Goal: Information Seeking & Learning: Learn about a topic

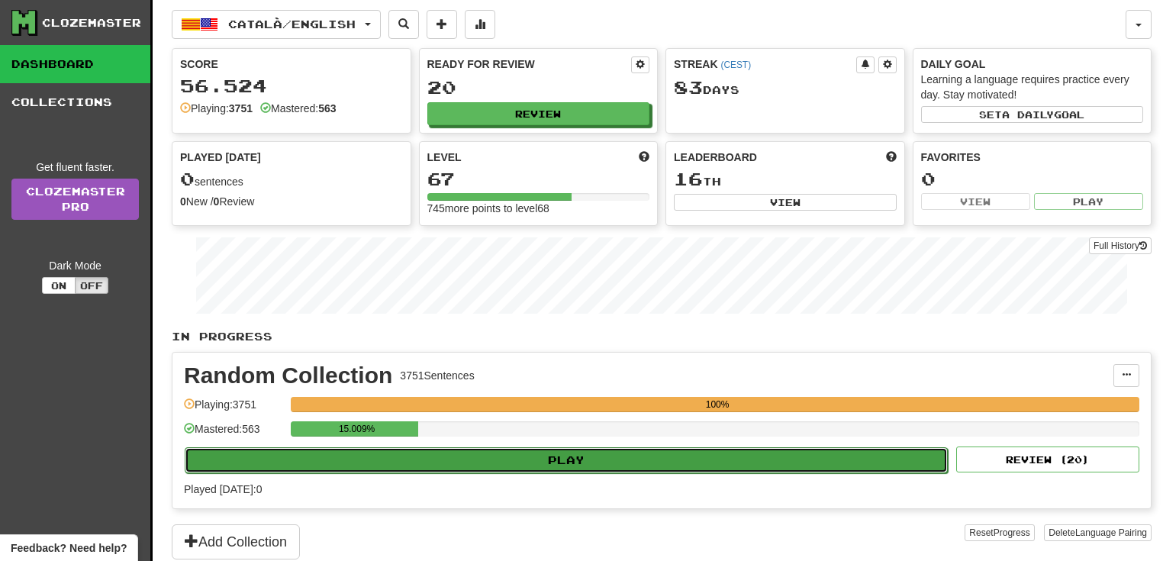
click at [338, 452] on button "Play" at bounding box center [566, 460] width 763 height 26
select select "**"
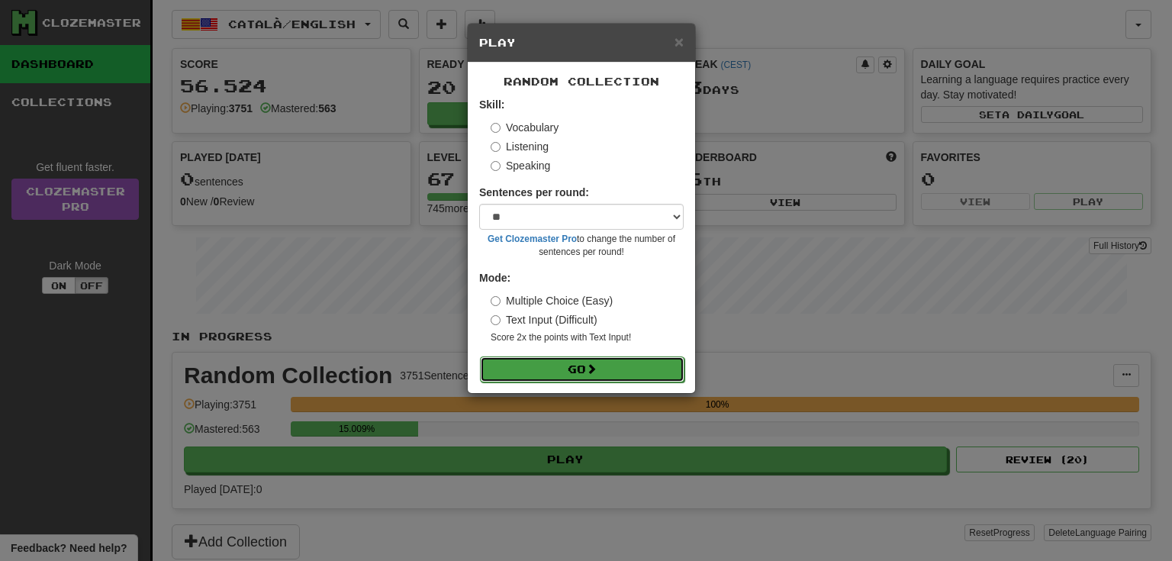
click at [584, 362] on button "Go" at bounding box center [582, 369] width 204 height 26
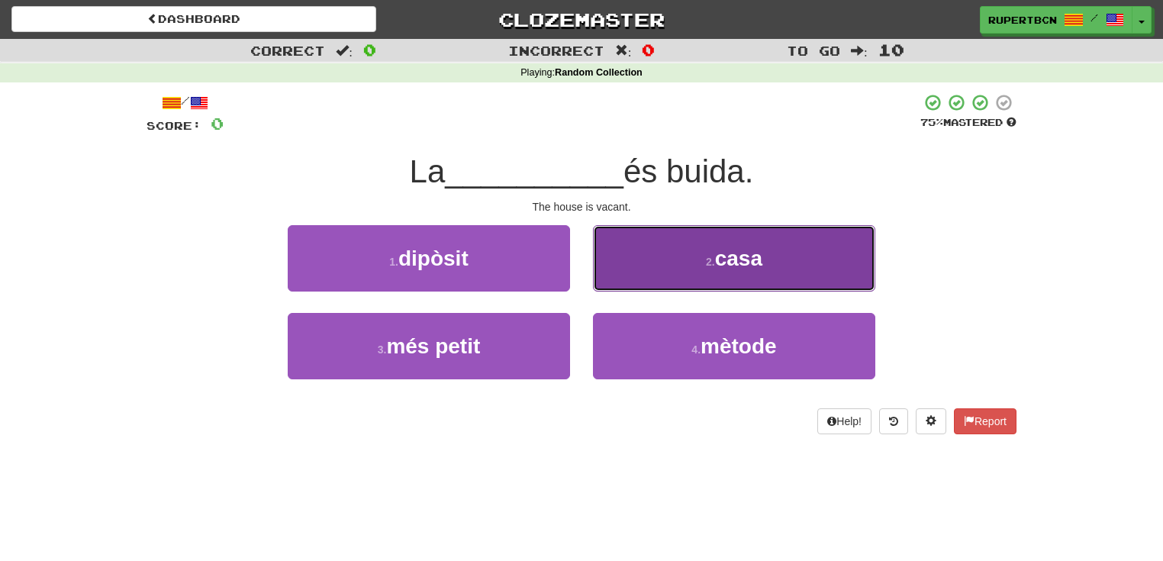
click at [699, 264] on button "2 . casa" at bounding box center [734, 258] width 282 height 66
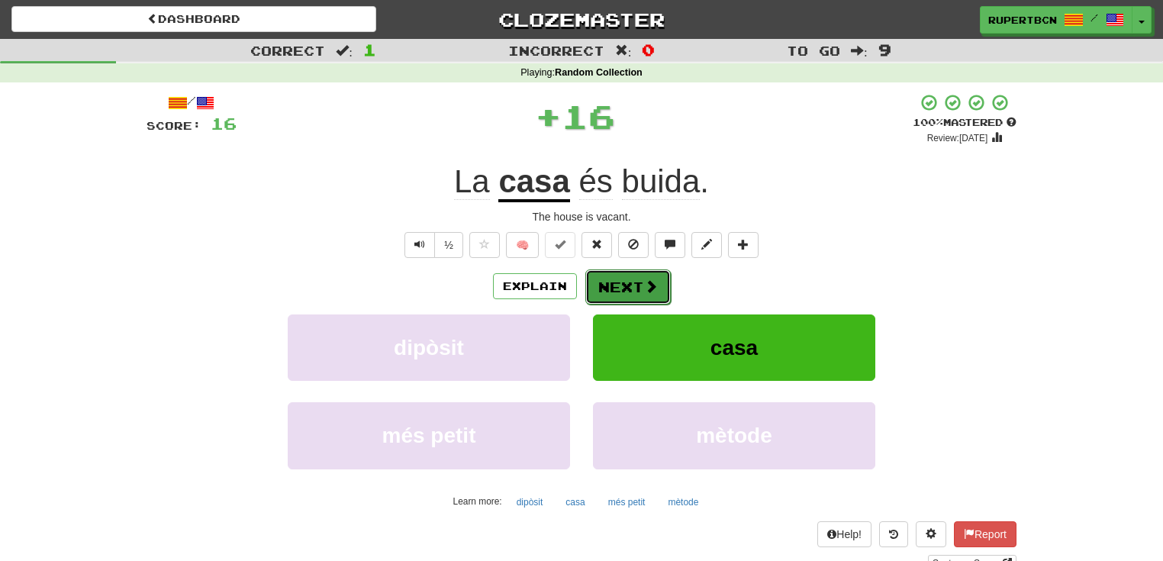
click at [618, 281] on button "Next" at bounding box center [627, 286] width 85 height 35
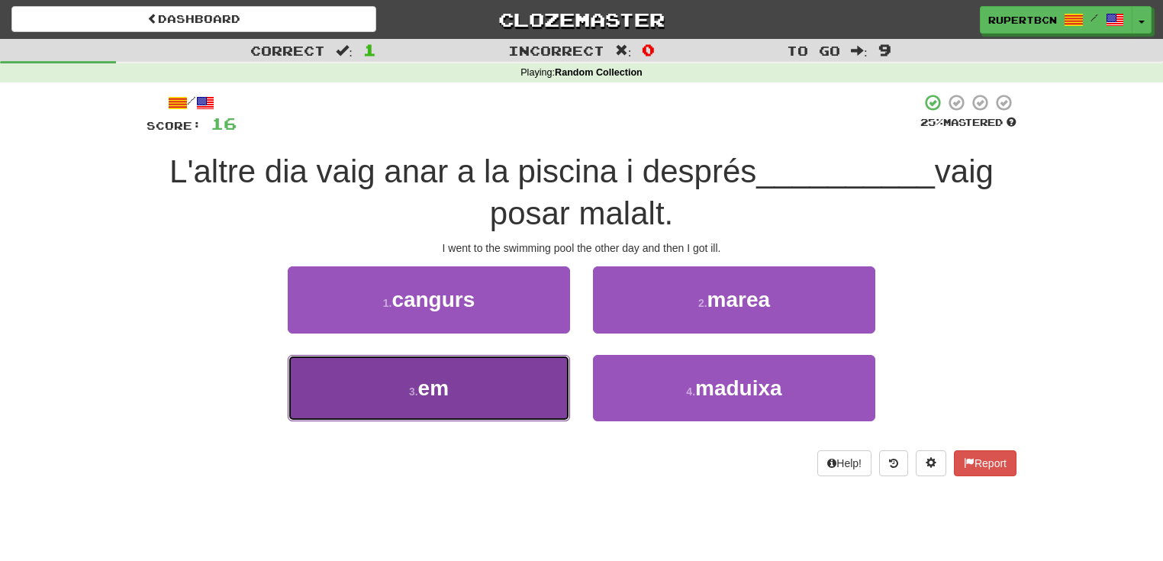
click at [463, 386] on button "3 . em" at bounding box center [429, 388] width 282 height 66
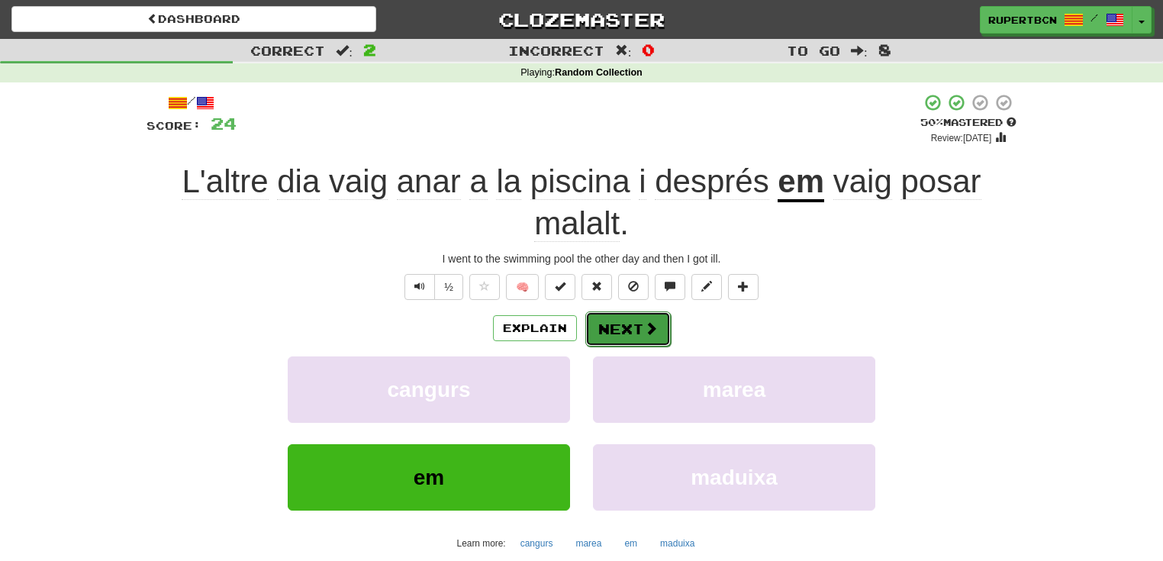
click at [641, 330] on button "Next" at bounding box center [627, 328] width 85 height 35
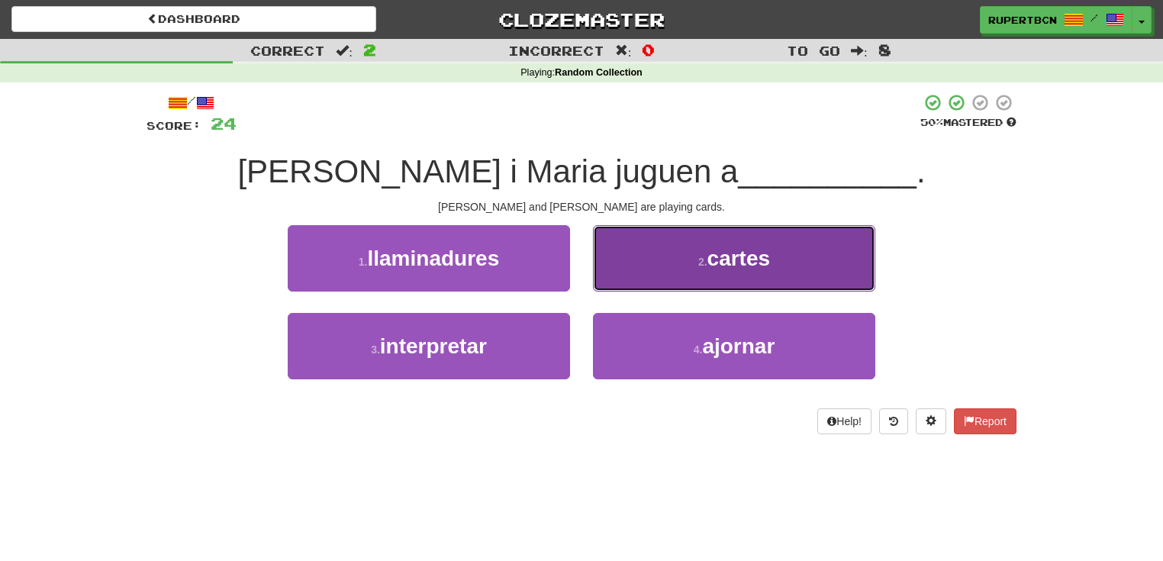
click at [752, 256] on span "cartes" at bounding box center [738, 258] width 63 height 24
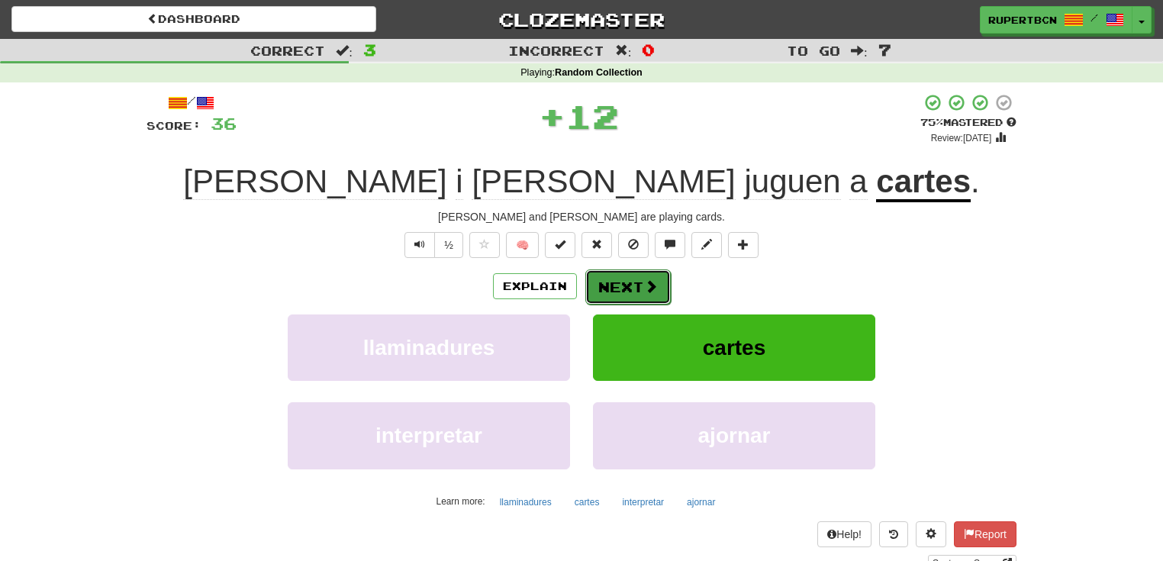
click at [644, 293] on span at bounding box center [651, 286] width 14 height 14
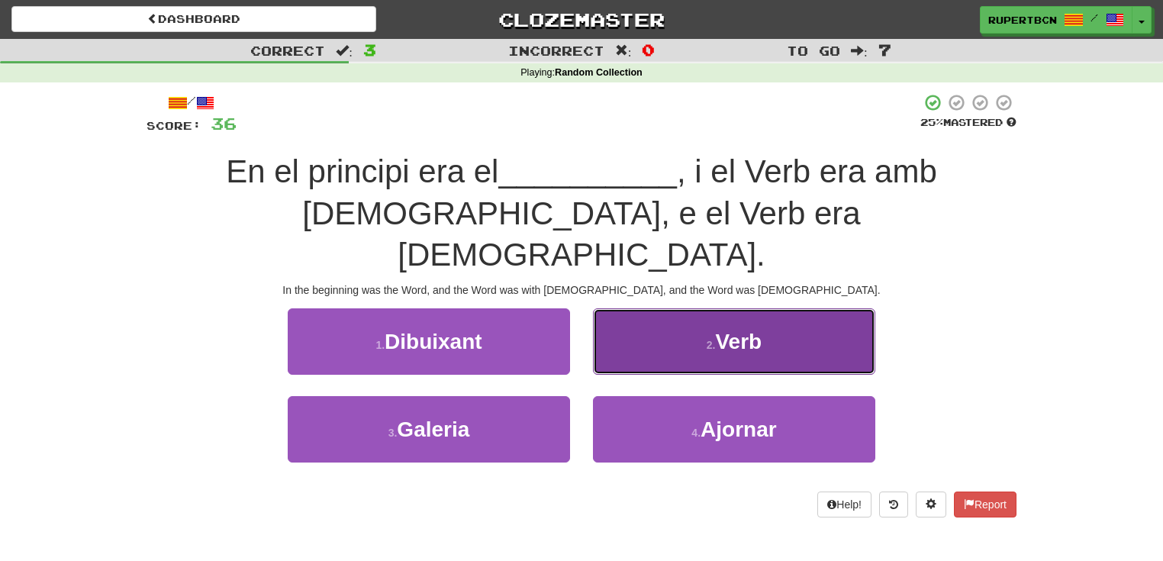
click at [737, 330] on span "Verb" at bounding box center [738, 342] width 47 height 24
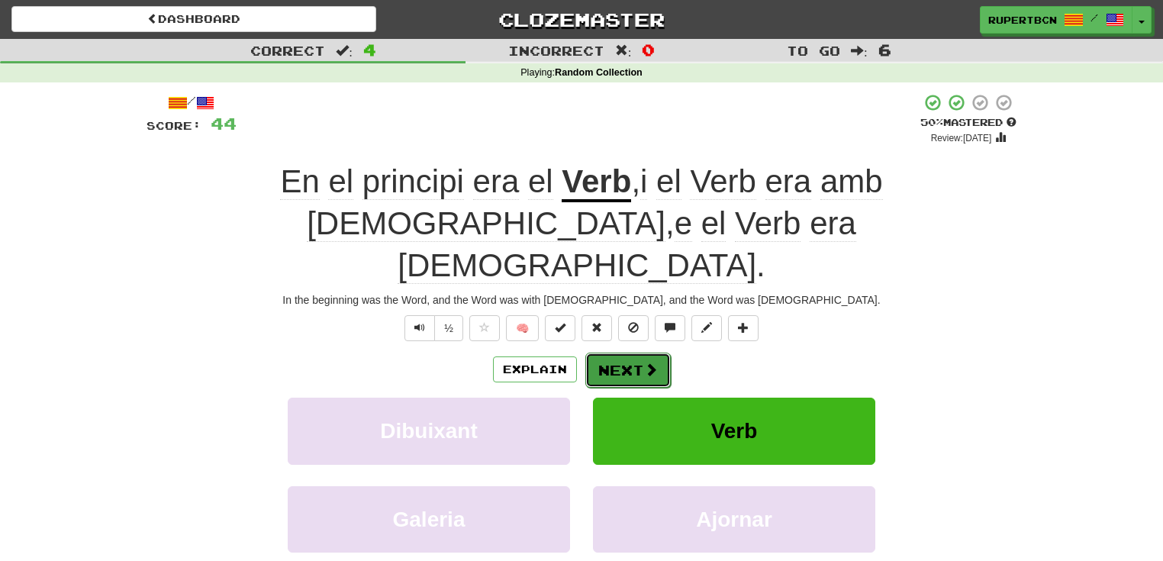
click at [647, 353] on button "Next" at bounding box center [627, 370] width 85 height 35
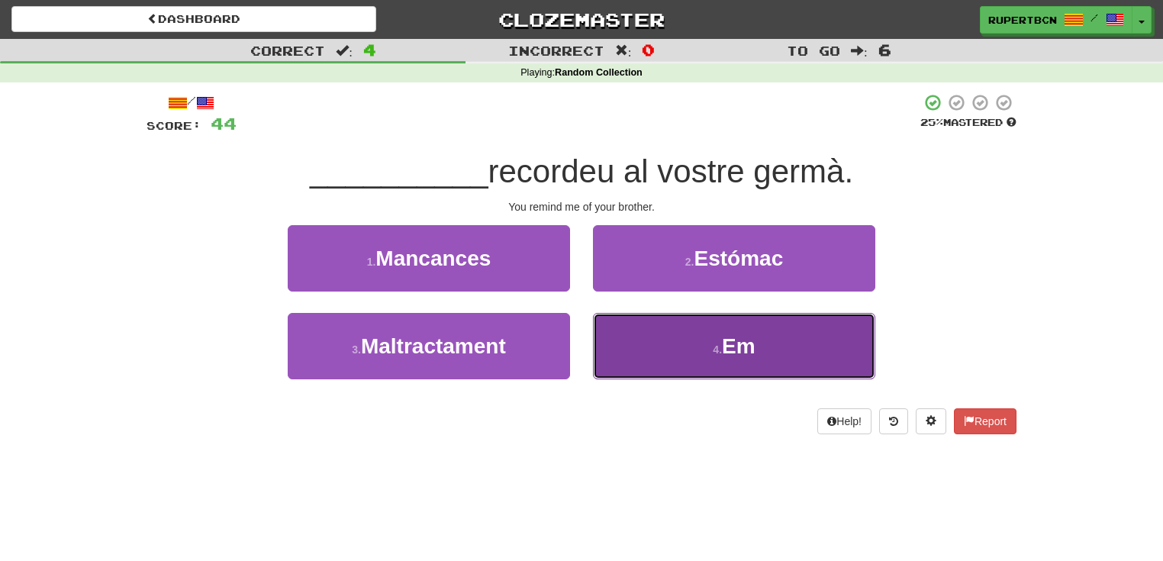
click at [697, 340] on button "4 . Em" at bounding box center [734, 346] width 282 height 66
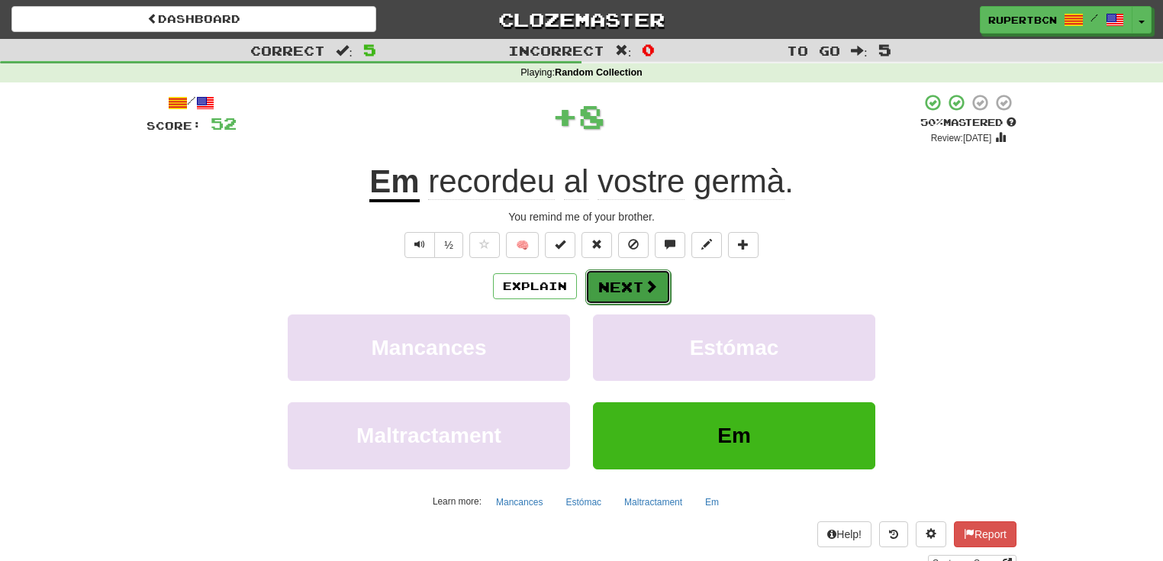
click at [632, 285] on button "Next" at bounding box center [627, 286] width 85 height 35
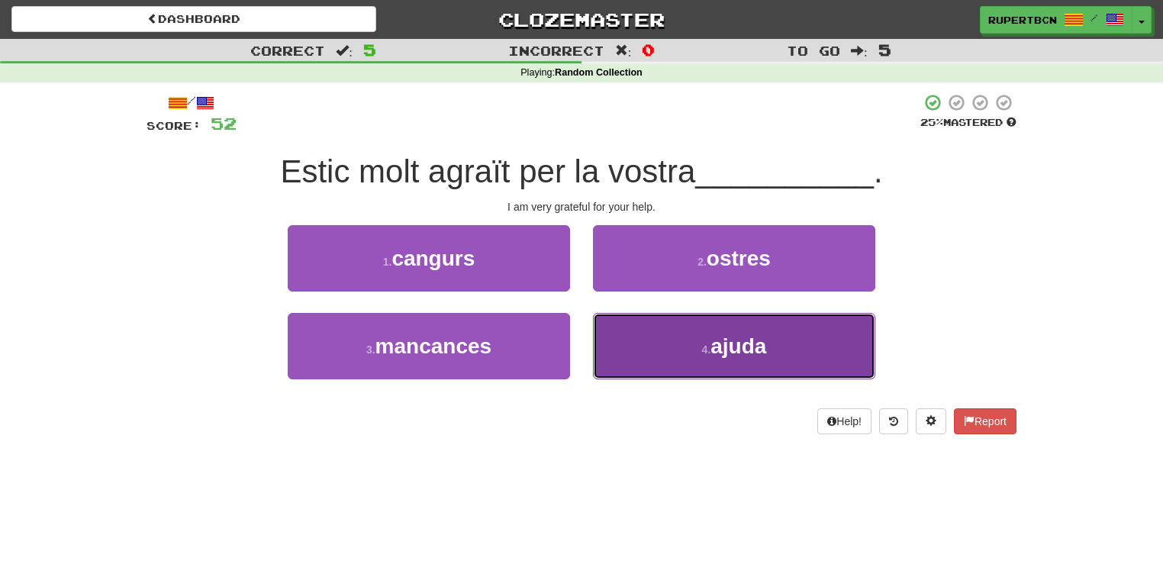
click at [717, 337] on span "ajuda" at bounding box center [738, 346] width 56 height 24
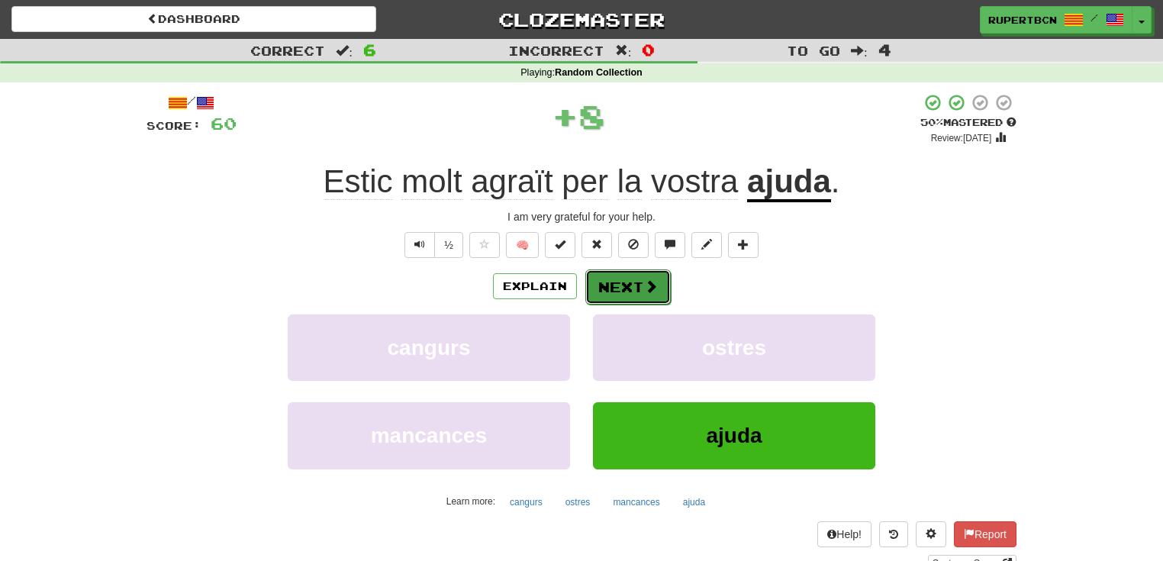
click at [635, 291] on button "Next" at bounding box center [627, 286] width 85 height 35
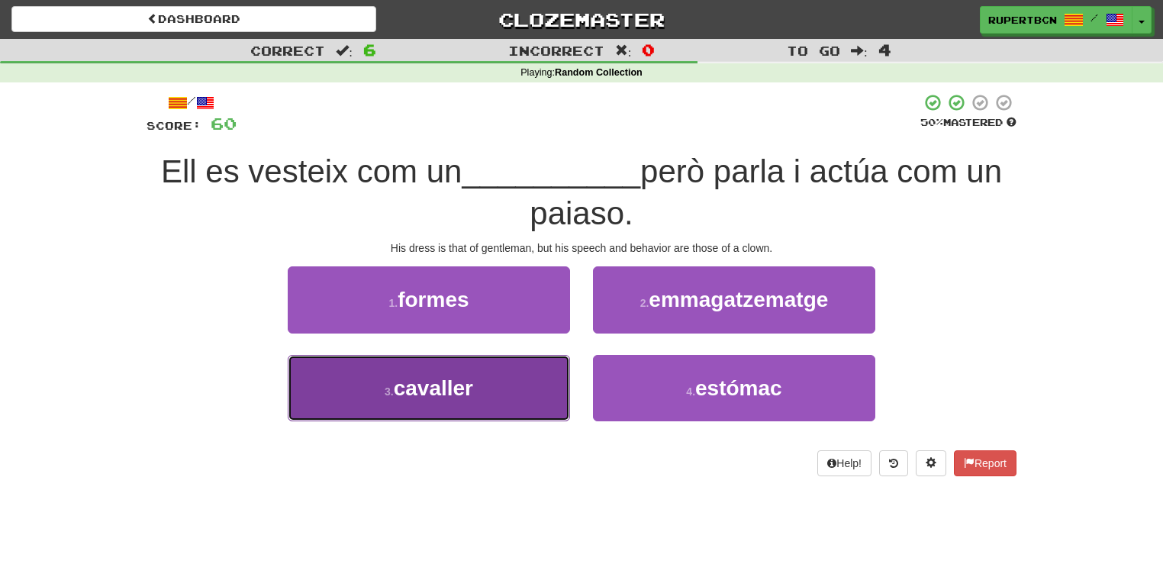
click at [485, 394] on button "3 . cavaller" at bounding box center [429, 388] width 282 height 66
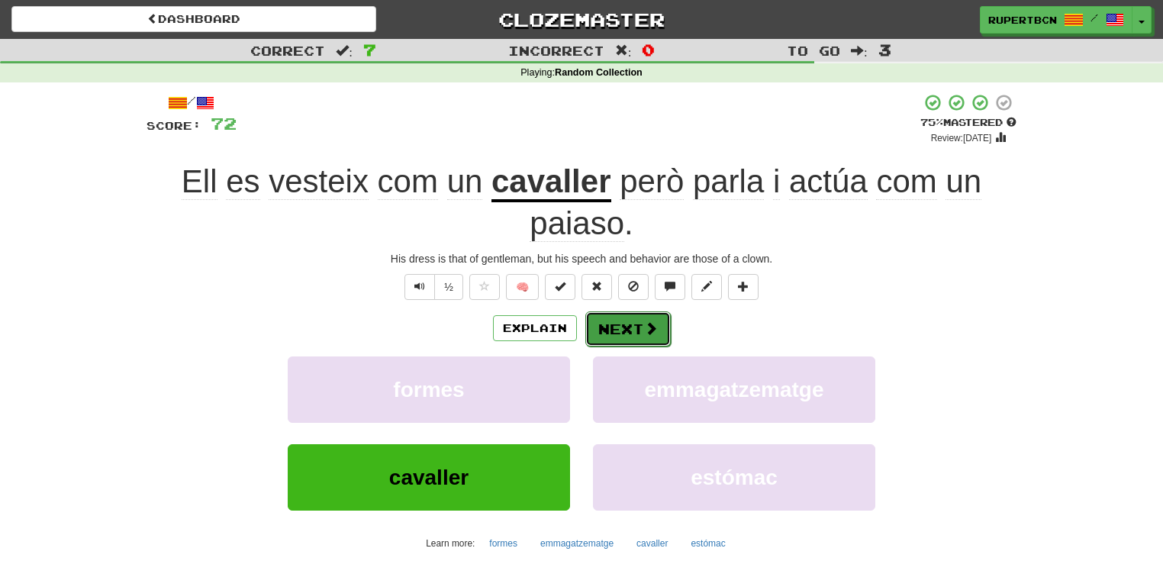
click at [633, 329] on button "Next" at bounding box center [627, 328] width 85 height 35
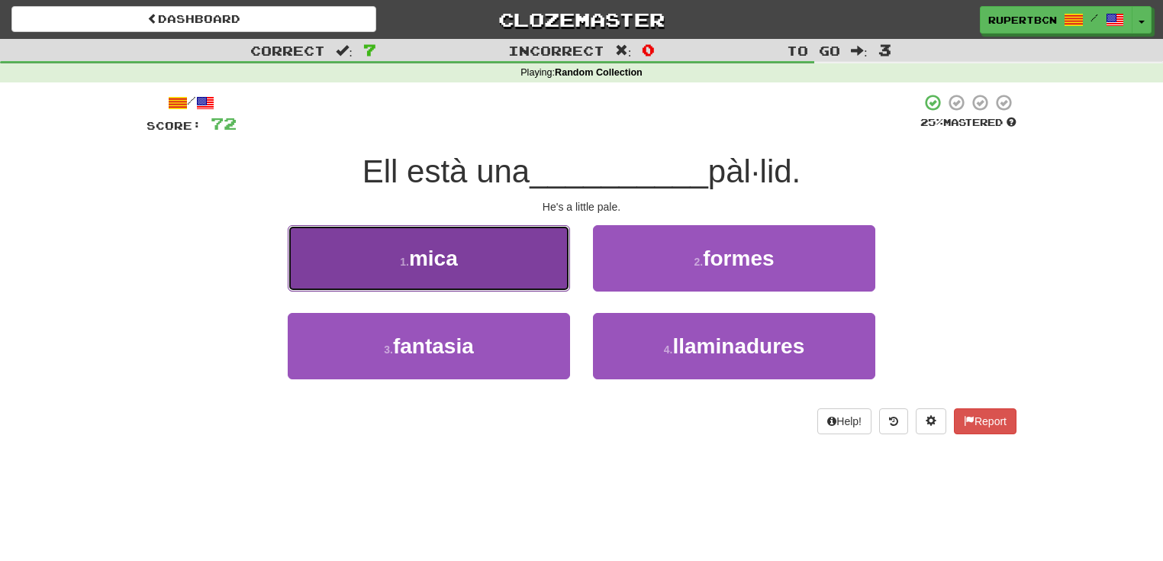
click at [488, 272] on button "1 . mica" at bounding box center [429, 258] width 282 height 66
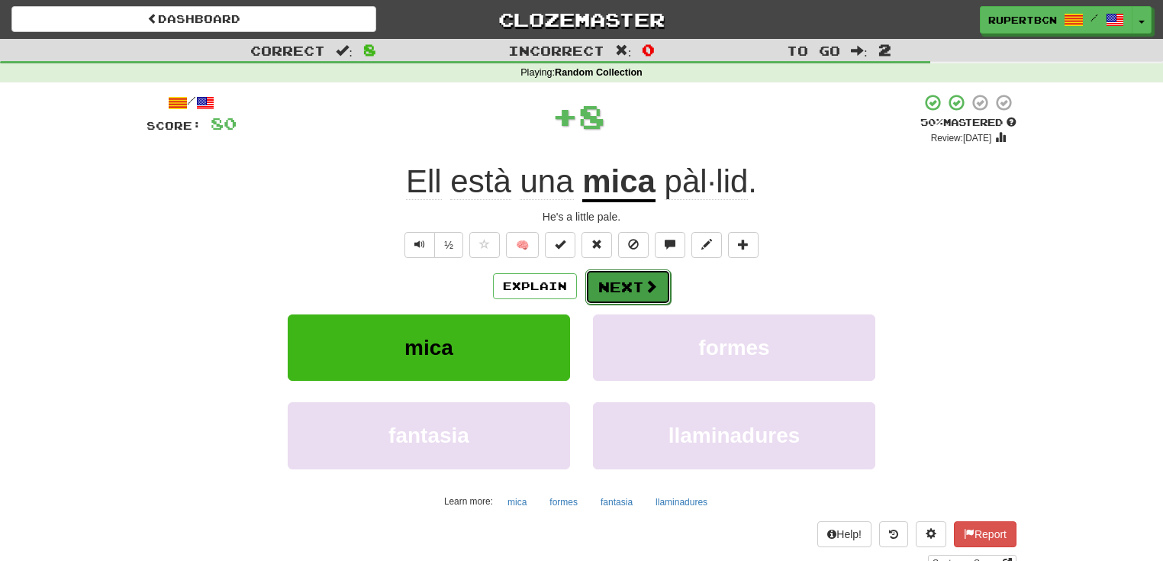
click at [607, 288] on button "Next" at bounding box center [627, 286] width 85 height 35
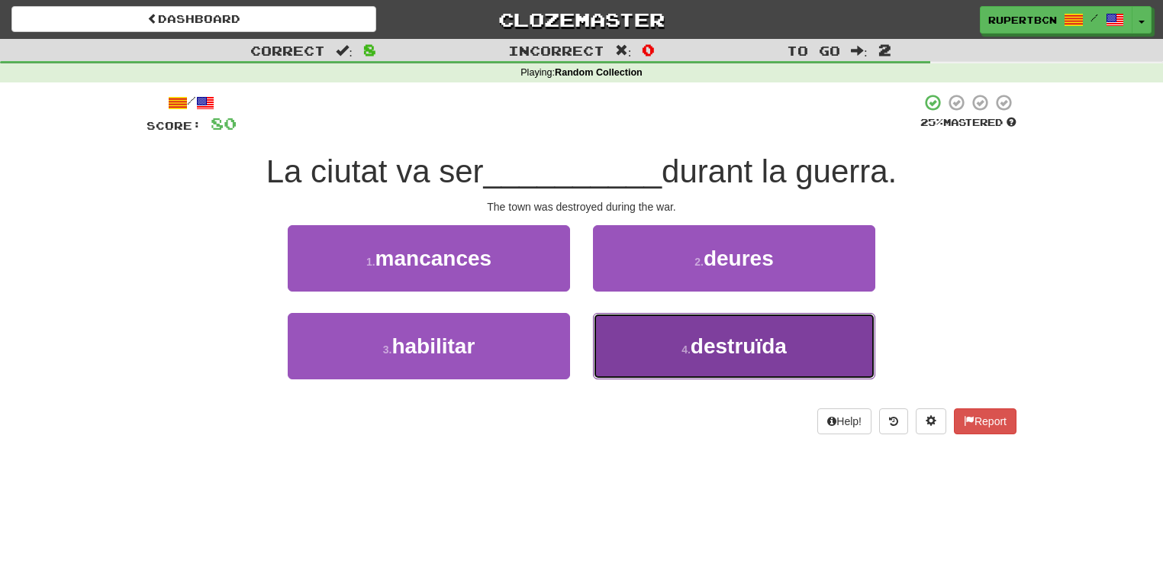
click at [678, 342] on button "4 . destruïda" at bounding box center [734, 346] width 282 height 66
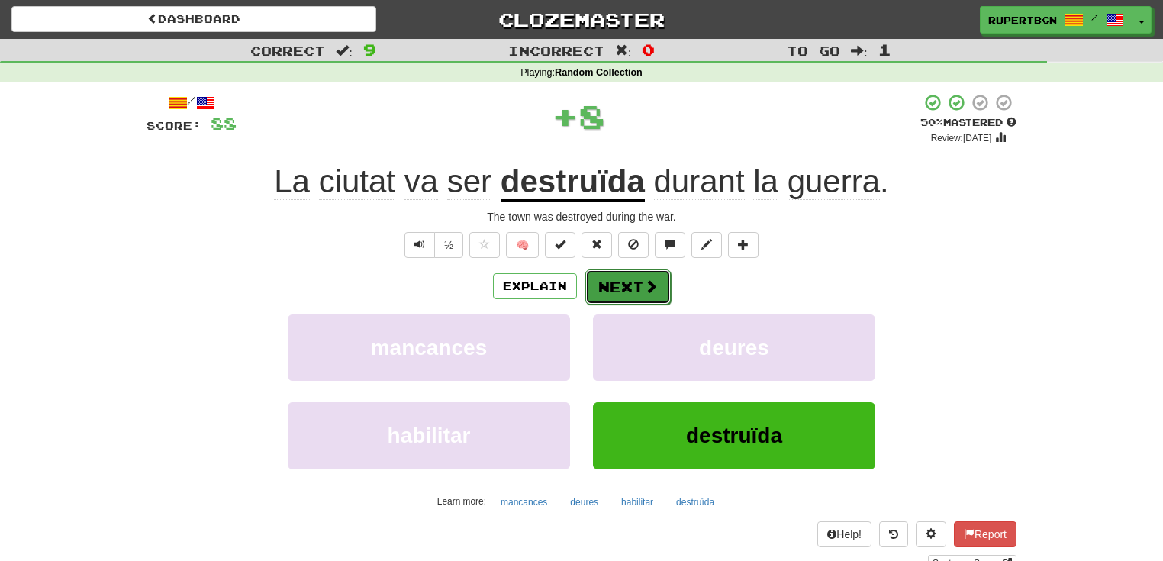
click at [617, 288] on button "Next" at bounding box center [627, 286] width 85 height 35
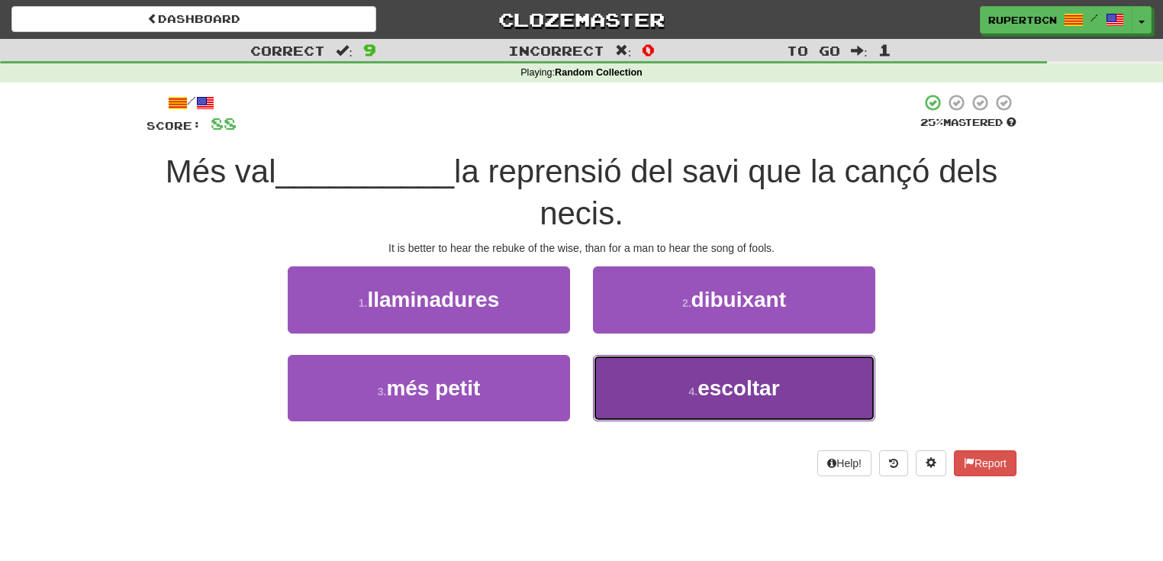
click at [708, 376] on span "escoltar" at bounding box center [738, 388] width 82 height 24
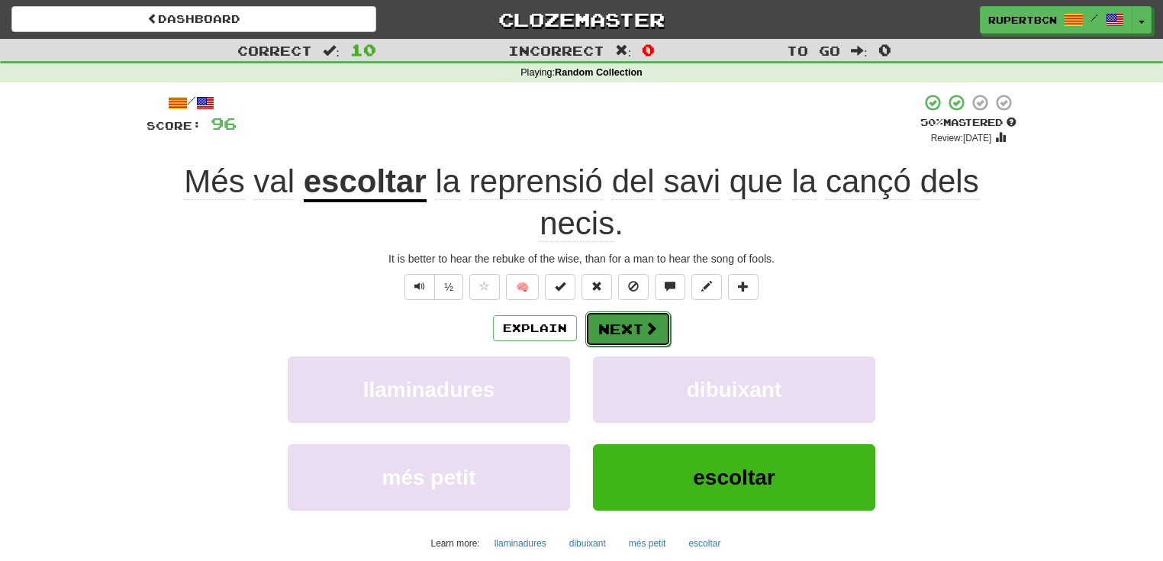
click at [626, 320] on button "Next" at bounding box center [627, 328] width 85 height 35
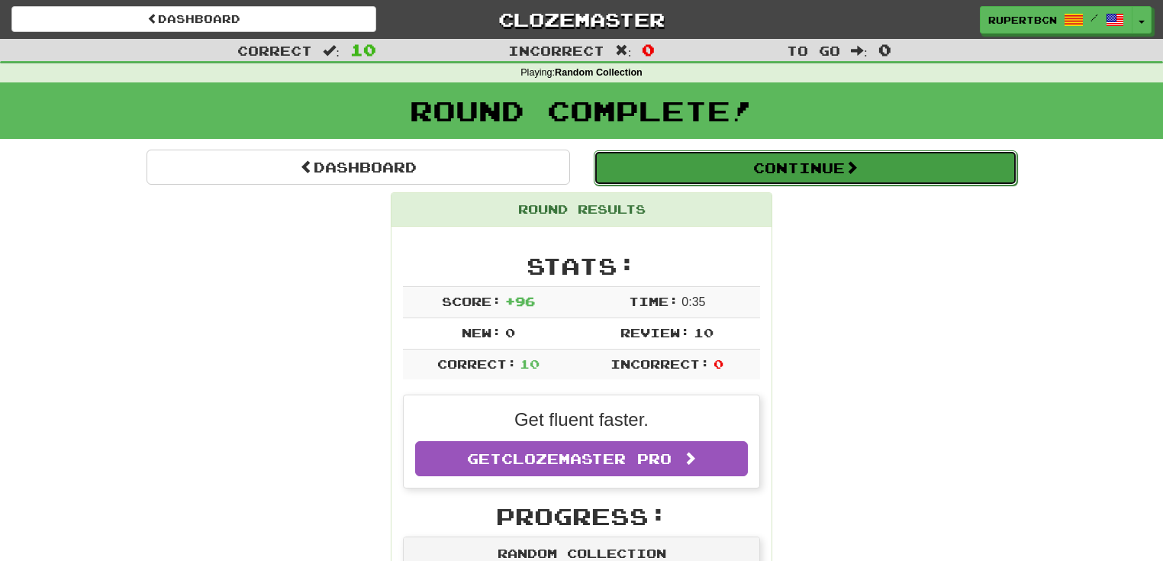
click at [873, 169] on button "Continue" at bounding box center [805, 167] width 423 height 35
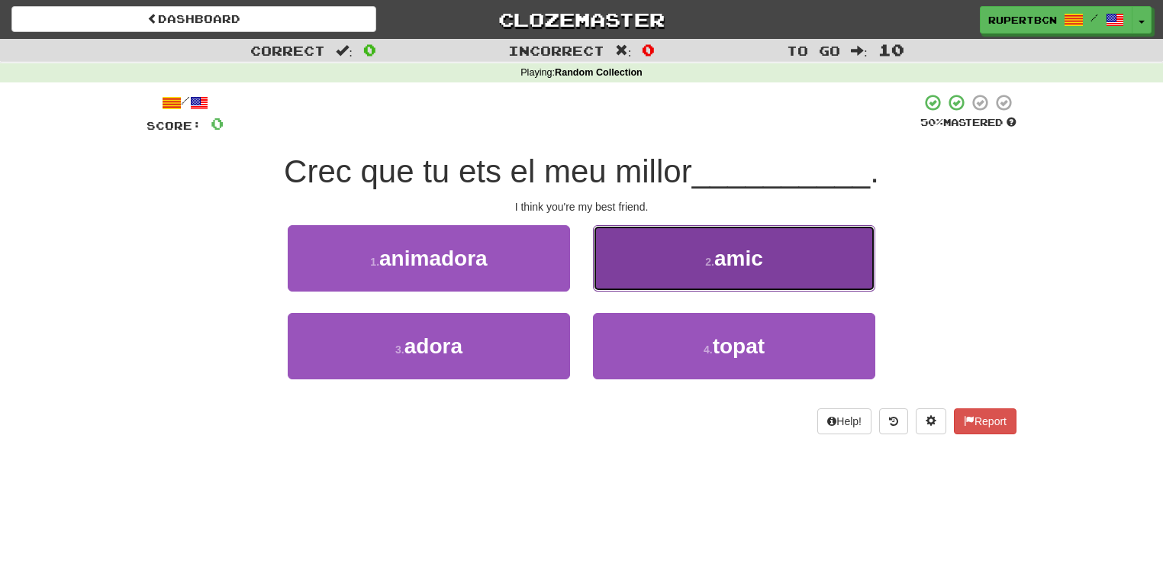
click at [699, 250] on button "2 . amic" at bounding box center [734, 258] width 282 height 66
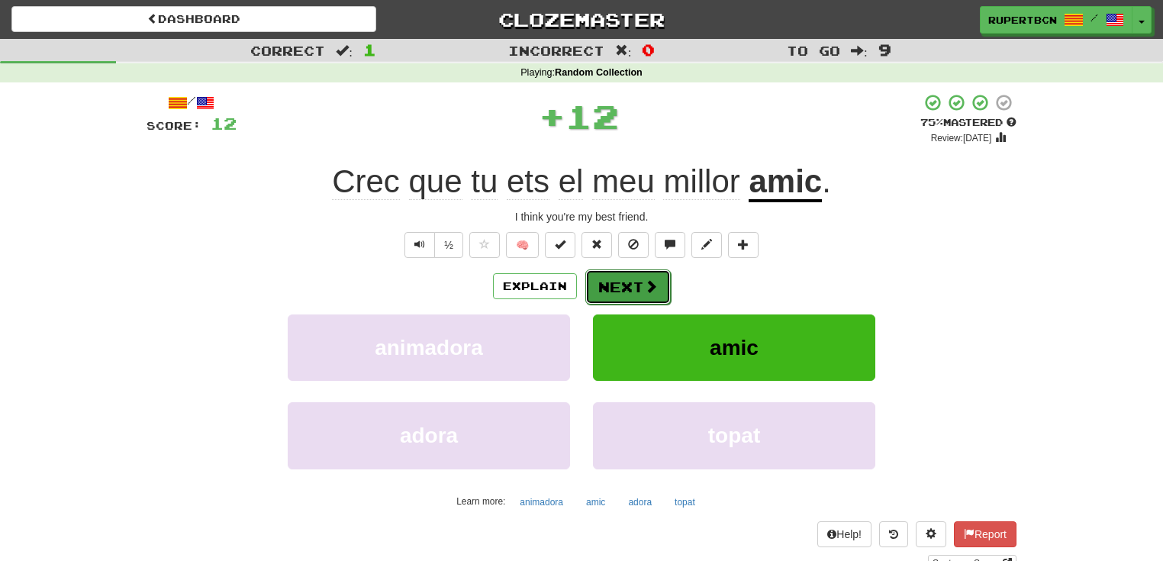
click at [619, 278] on button "Next" at bounding box center [627, 286] width 85 height 35
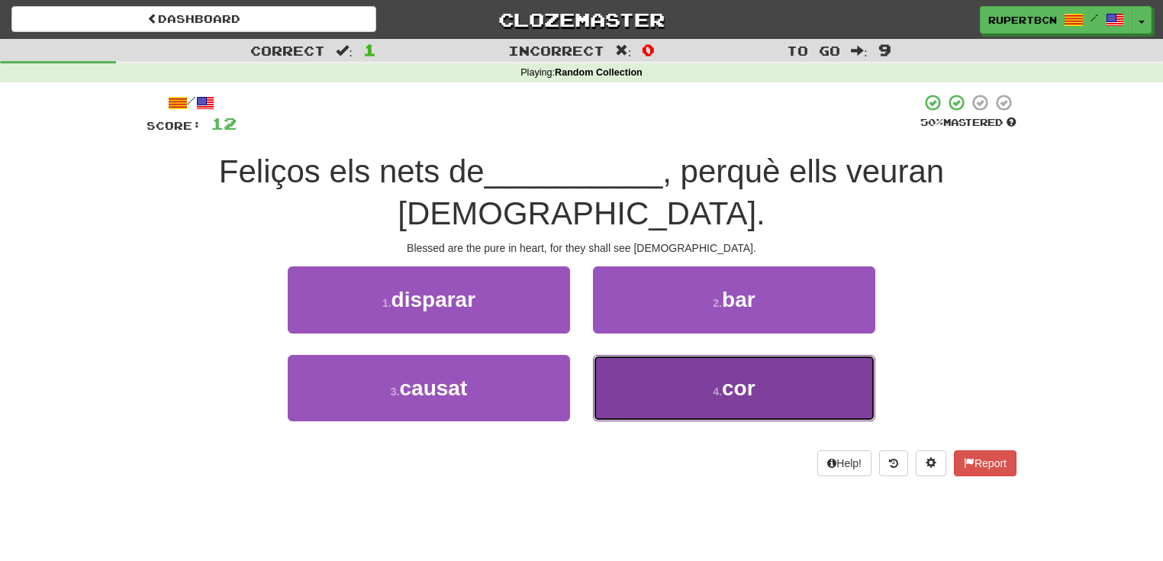
click at [794, 355] on button "4 . cor" at bounding box center [734, 388] width 282 height 66
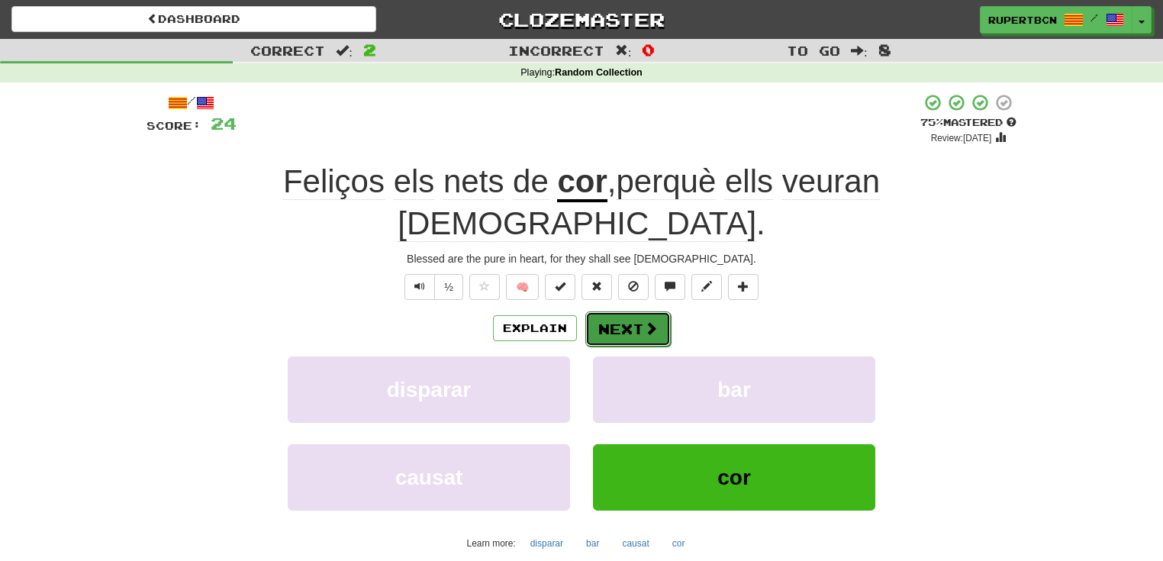
click at [633, 311] on button "Next" at bounding box center [627, 328] width 85 height 35
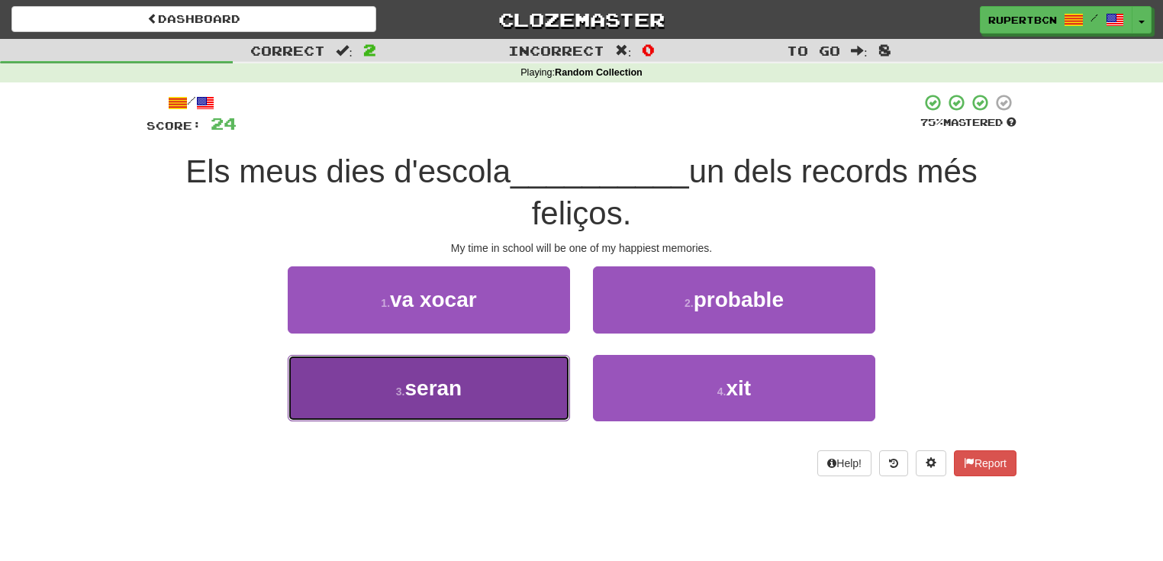
click at [404, 378] on button "3 . seran" at bounding box center [429, 388] width 282 height 66
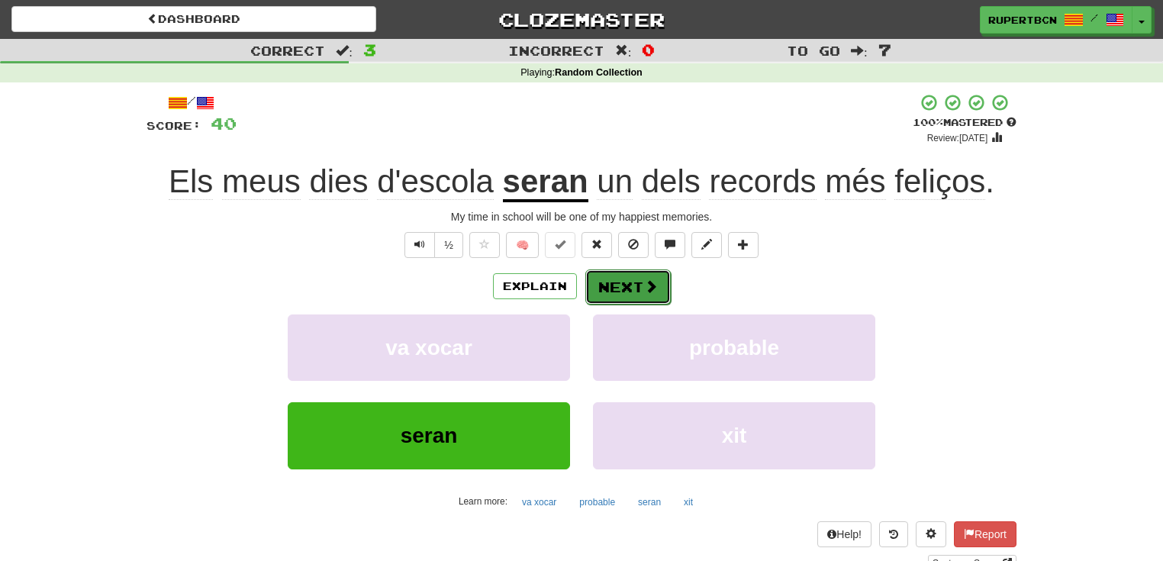
click at [628, 285] on button "Next" at bounding box center [627, 286] width 85 height 35
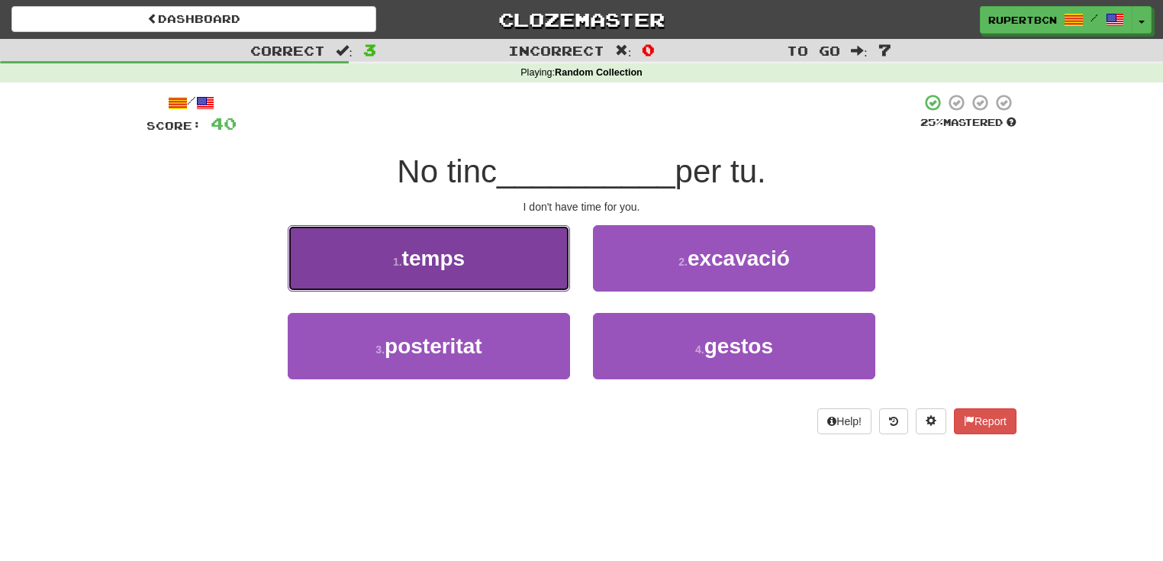
click at [488, 278] on button "1 . temps" at bounding box center [429, 258] width 282 height 66
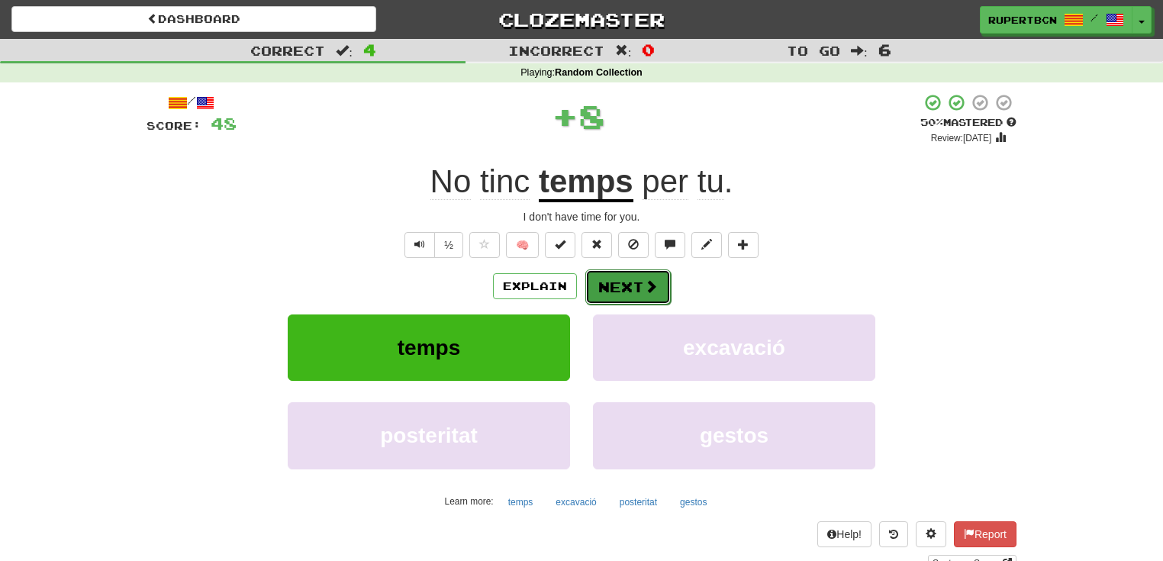
click at [644, 285] on span at bounding box center [651, 286] width 14 height 14
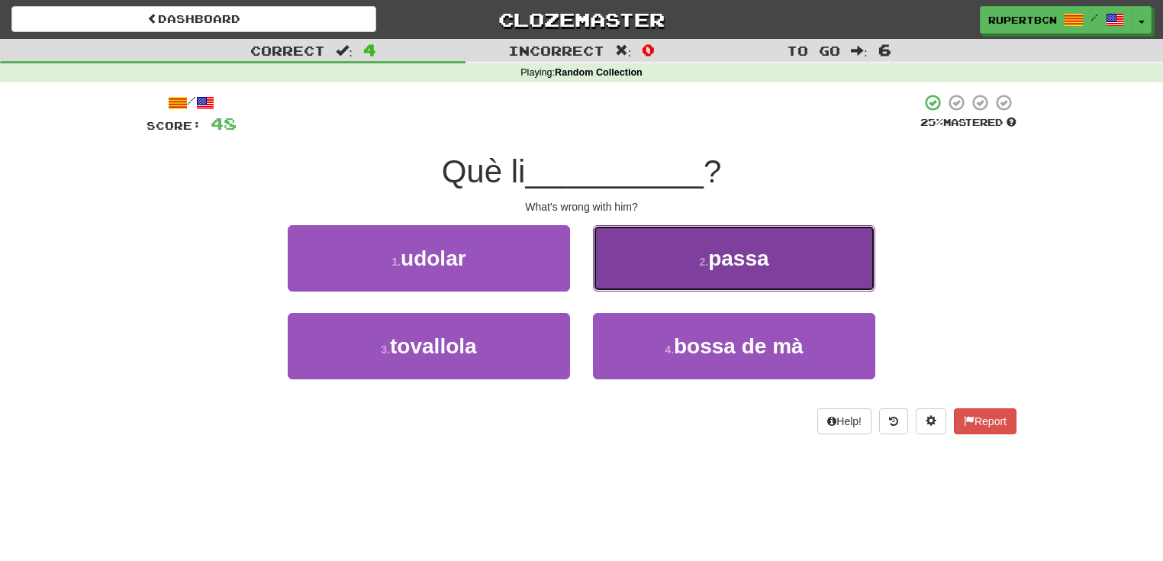
click at [803, 265] on button "2 . passa" at bounding box center [734, 258] width 282 height 66
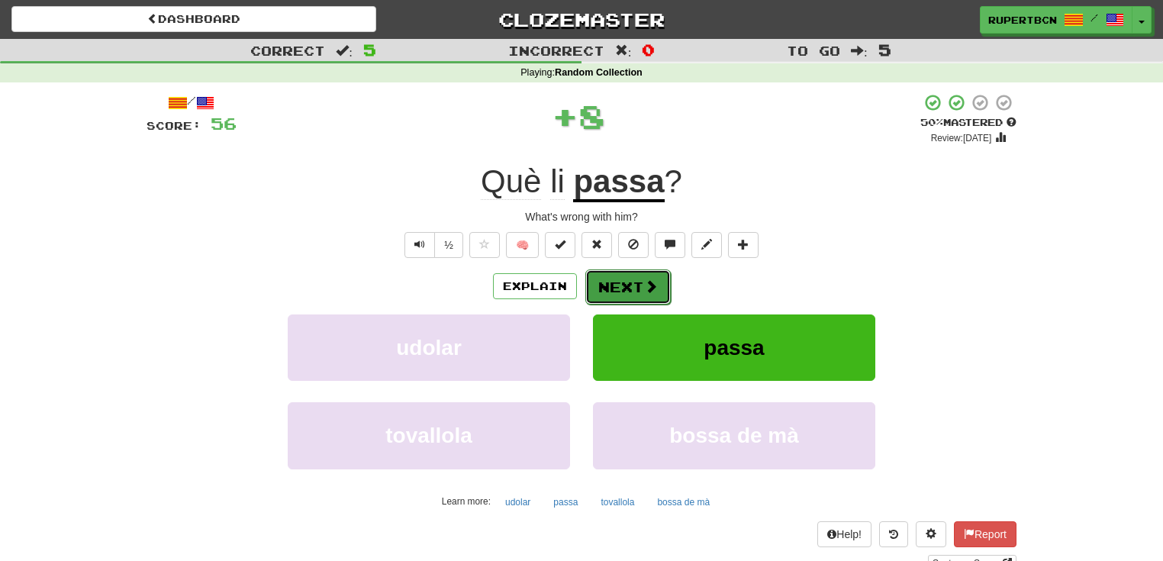
click at [607, 278] on button "Next" at bounding box center [627, 286] width 85 height 35
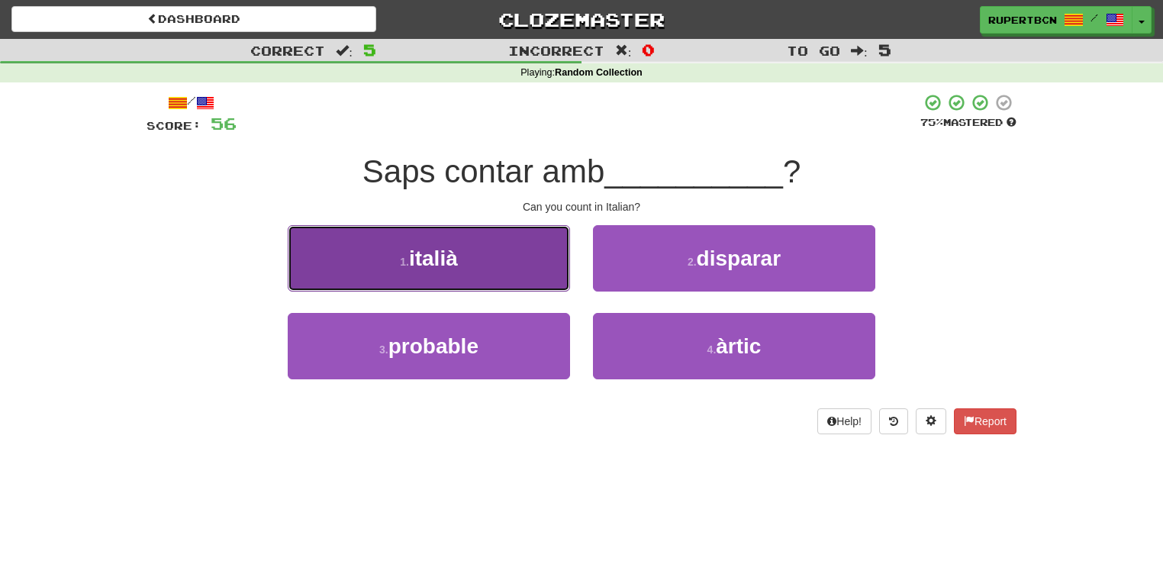
click at [512, 268] on button "1 . italià" at bounding box center [429, 258] width 282 height 66
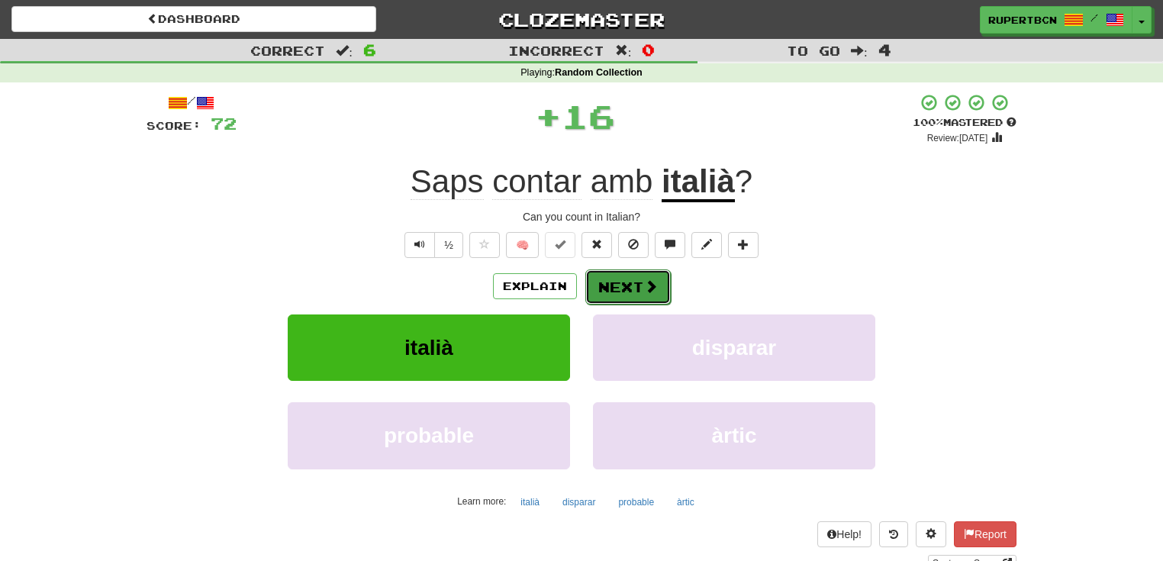
click at [653, 279] on span at bounding box center [651, 286] width 14 height 14
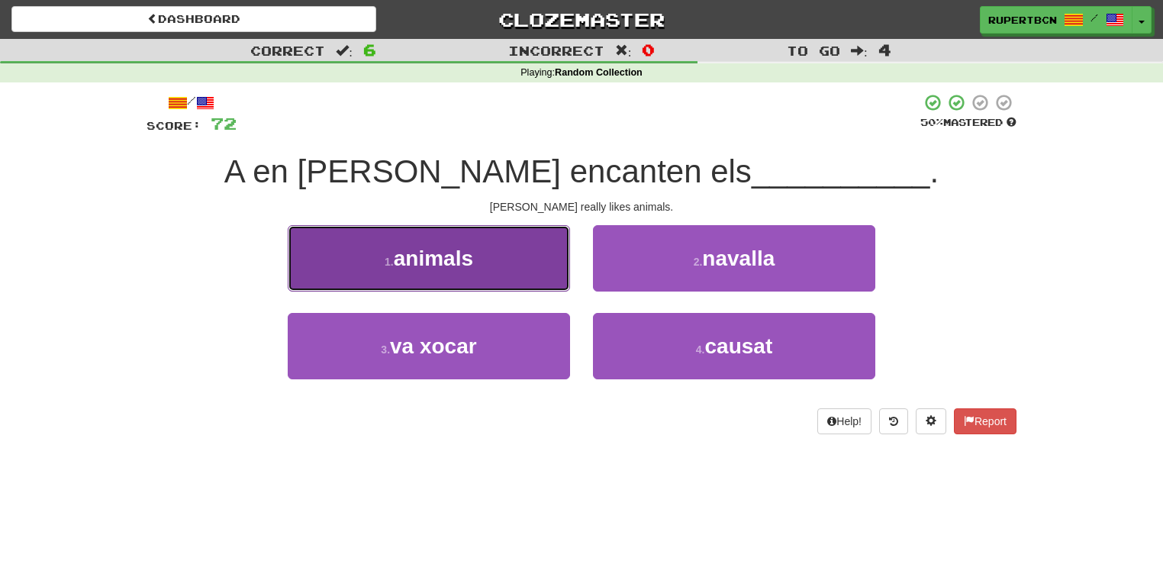
click at [459, 250] on span "animals" at bounding box center [433, 258] width 79 height 24
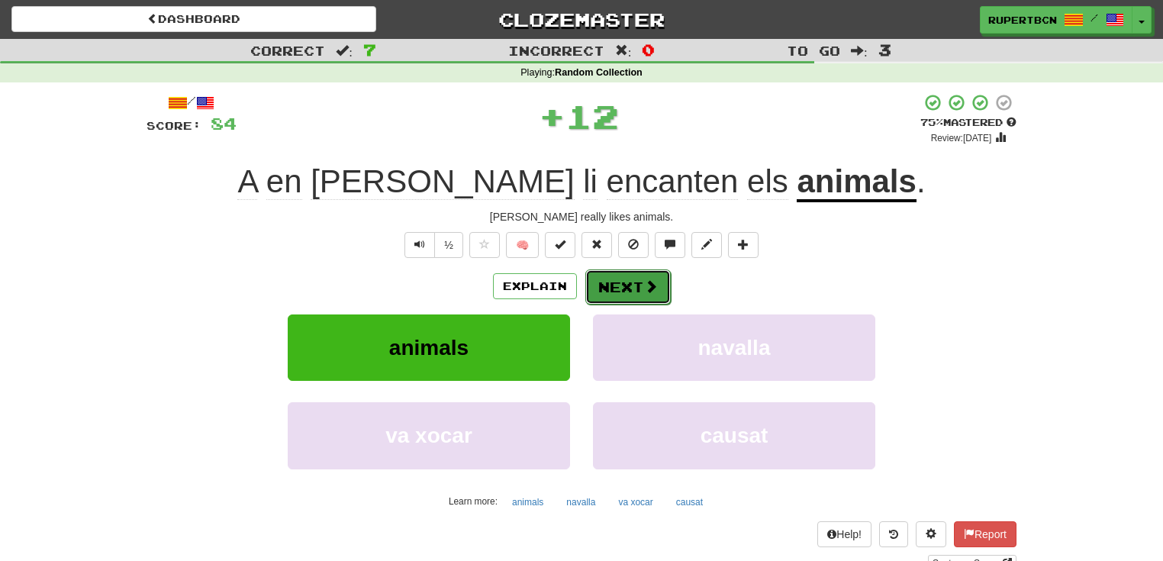
click at [632, 282] on button "Next" at bounding box center [627, 286] width 85 height 35
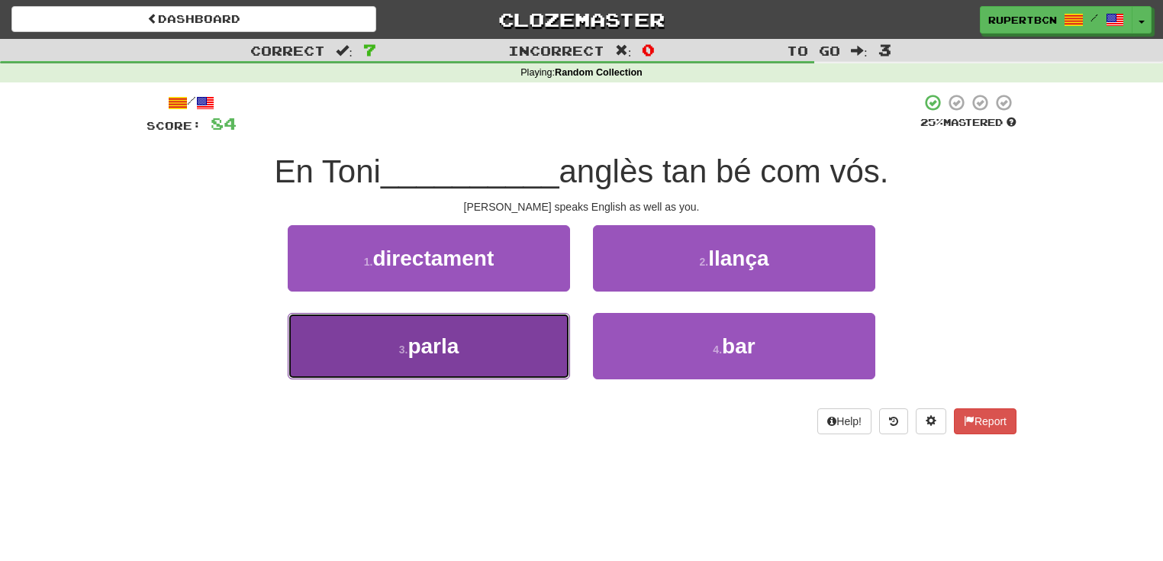
click at [488, 351] on button "3 . parla" at bounding box center [429, 346] width 282 height 66
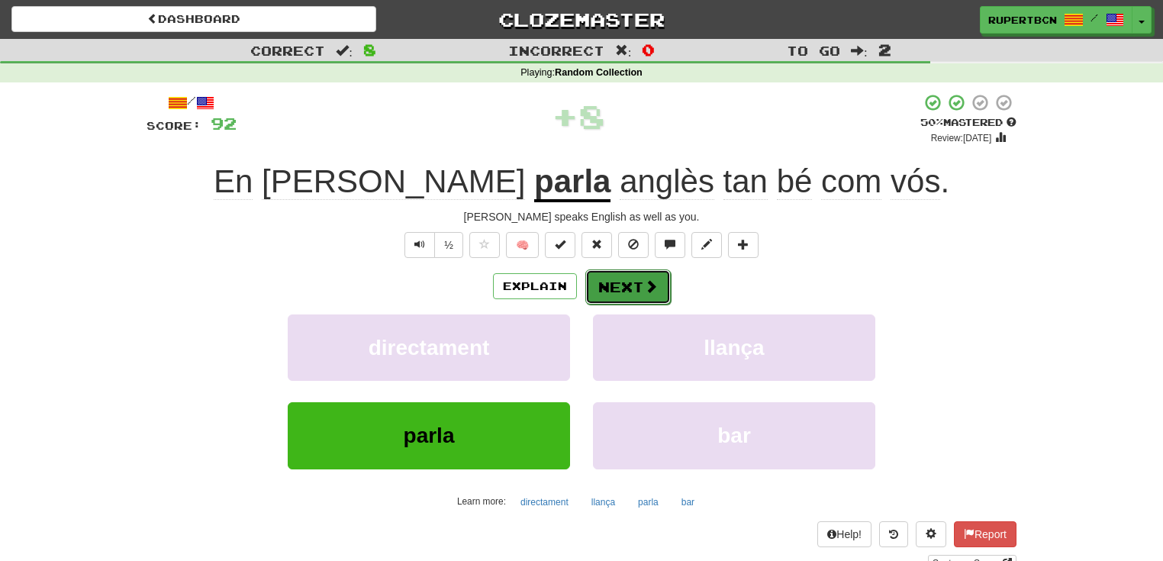
click at [626, 295] on button "Next" at bounding box center [627, 286] width 85 height 35
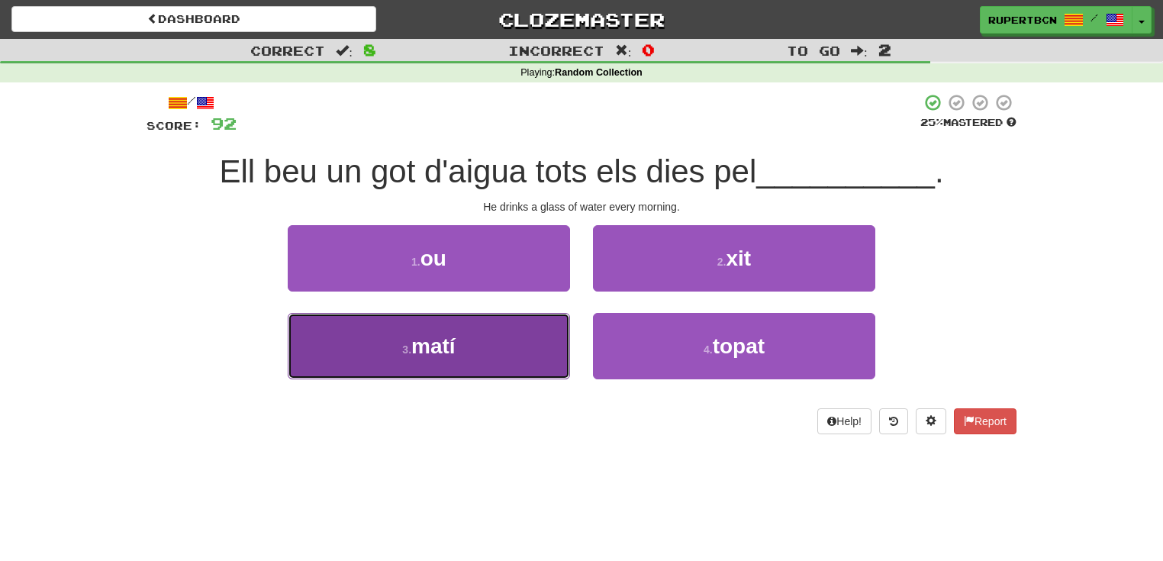
click at [419, 317] on button "3 . matí" at bounding box center [429, 346] width 282 height 66
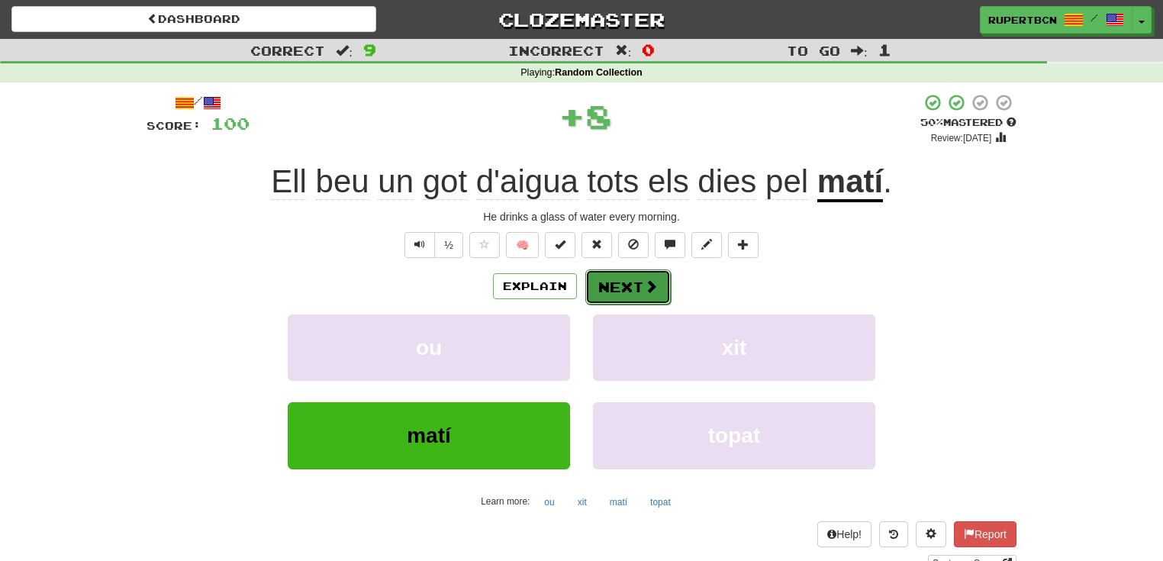
click at [635, 285] on button "Next" at bounding box center [627, 286] width 85 height 35
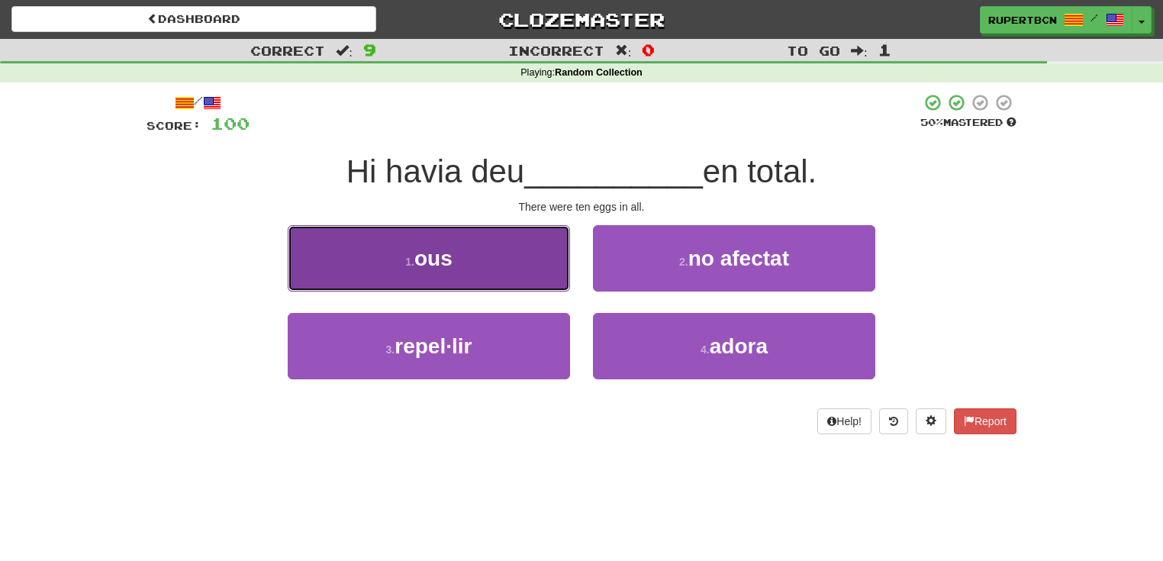
click at [395, 259] on button "1 . ous" at bounding box center [429, 258] width 282 height 66
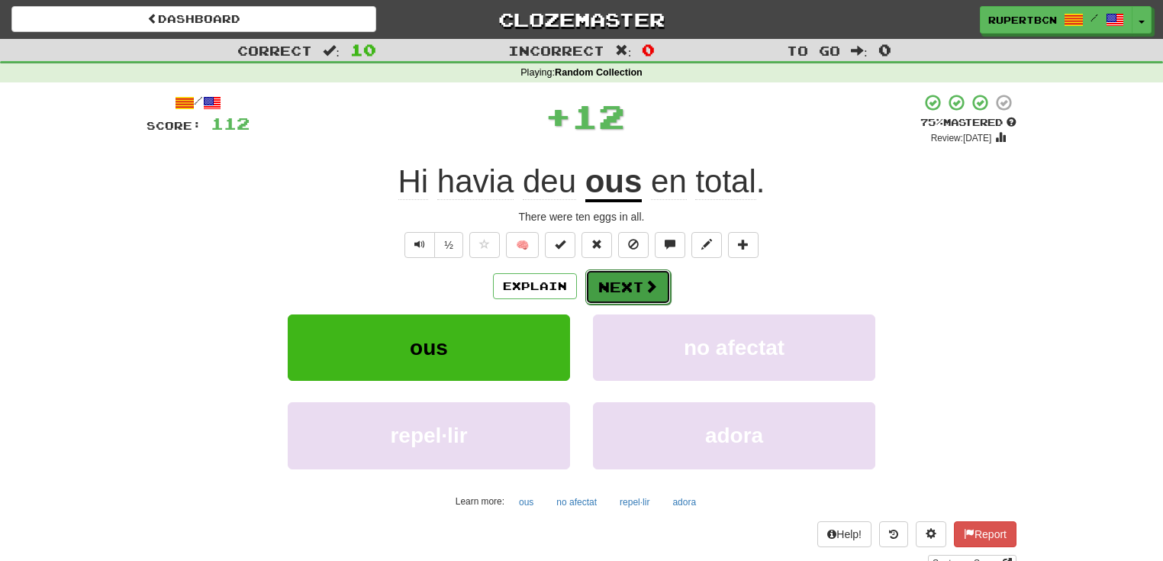
click at [626, 281] on button "Next" at bounding box center [627, 286] width 85 height 35
